Goal: Subscribe to service/newsletter

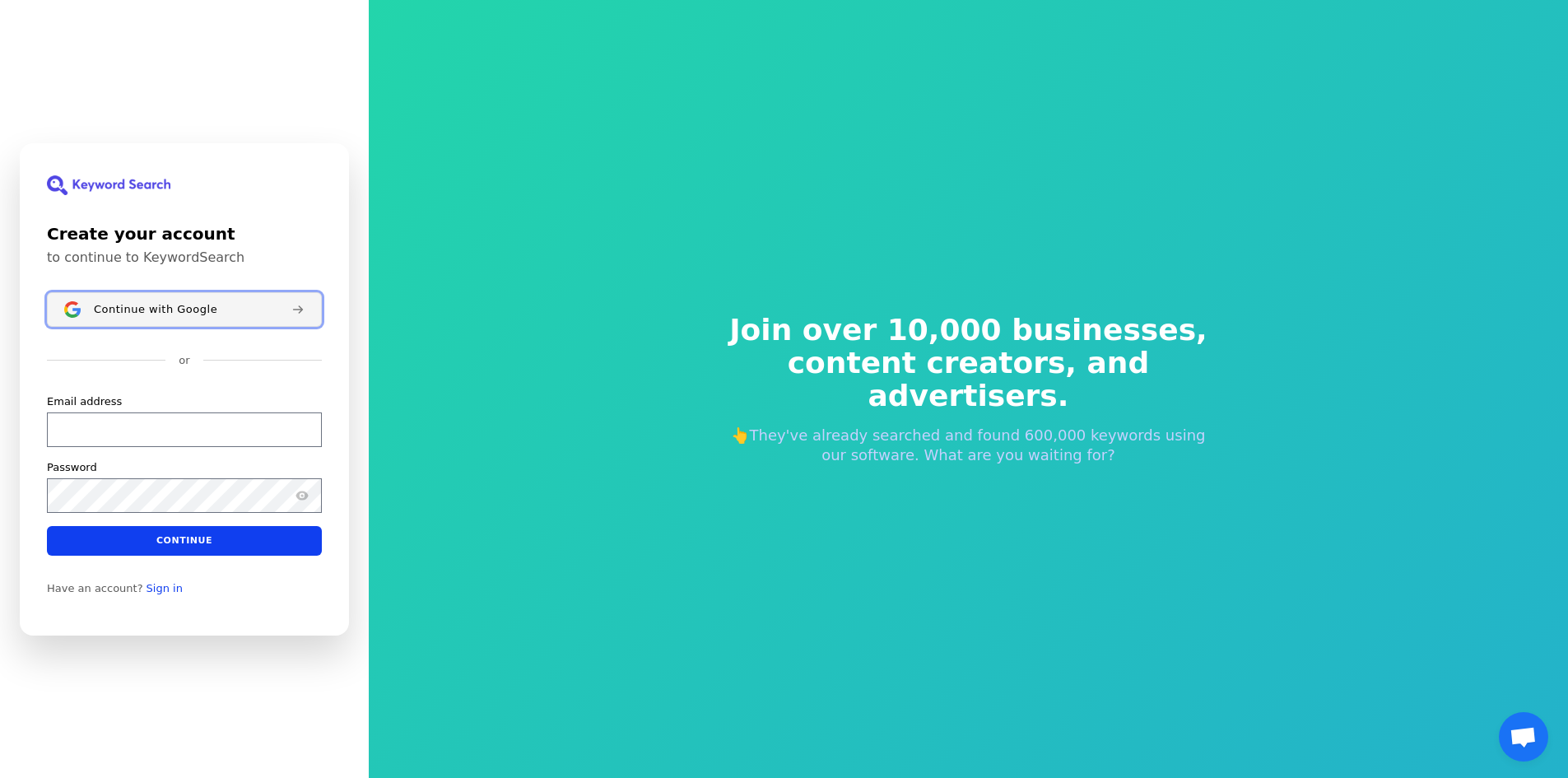
click at [180, 323] on button "Continue with Google" at bounding box center [185, 309] width 275 height 35
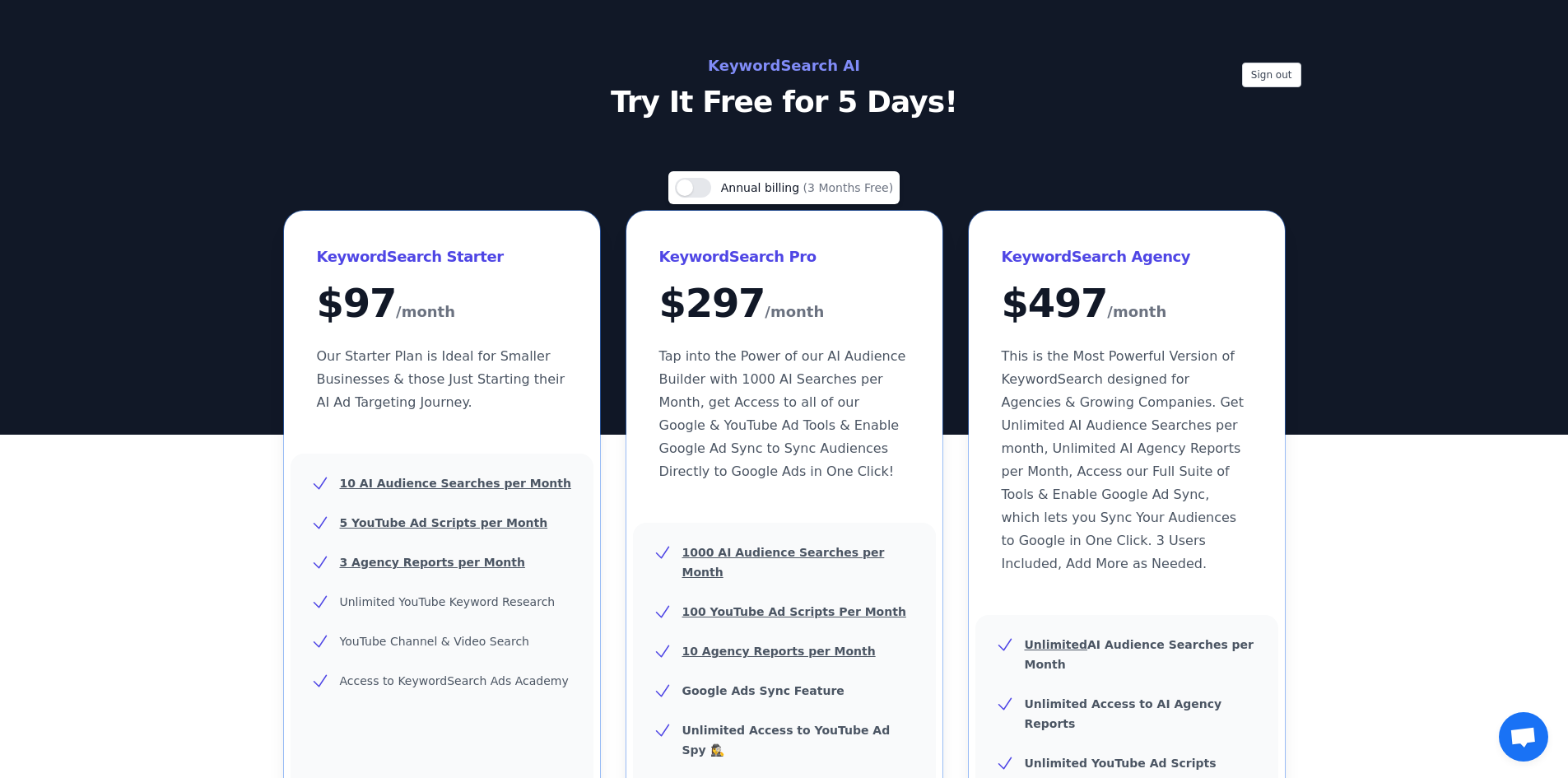
click at [776, 119] on p "Try It Free for 5 Days!" at bounding box center [784, 102] width 737 height 33
click at [810, 60] on h2 "KeywordSearch AI" at bounding box center [784, 66] width 737 height 27
click at [944, 120] on div "Sign out KeywordSearch AI Try It Free for 5 Days!" at bounding box center [784, 217] width 1568 height 435
